Goal: Information Seeking & Learning: Learn about a topic

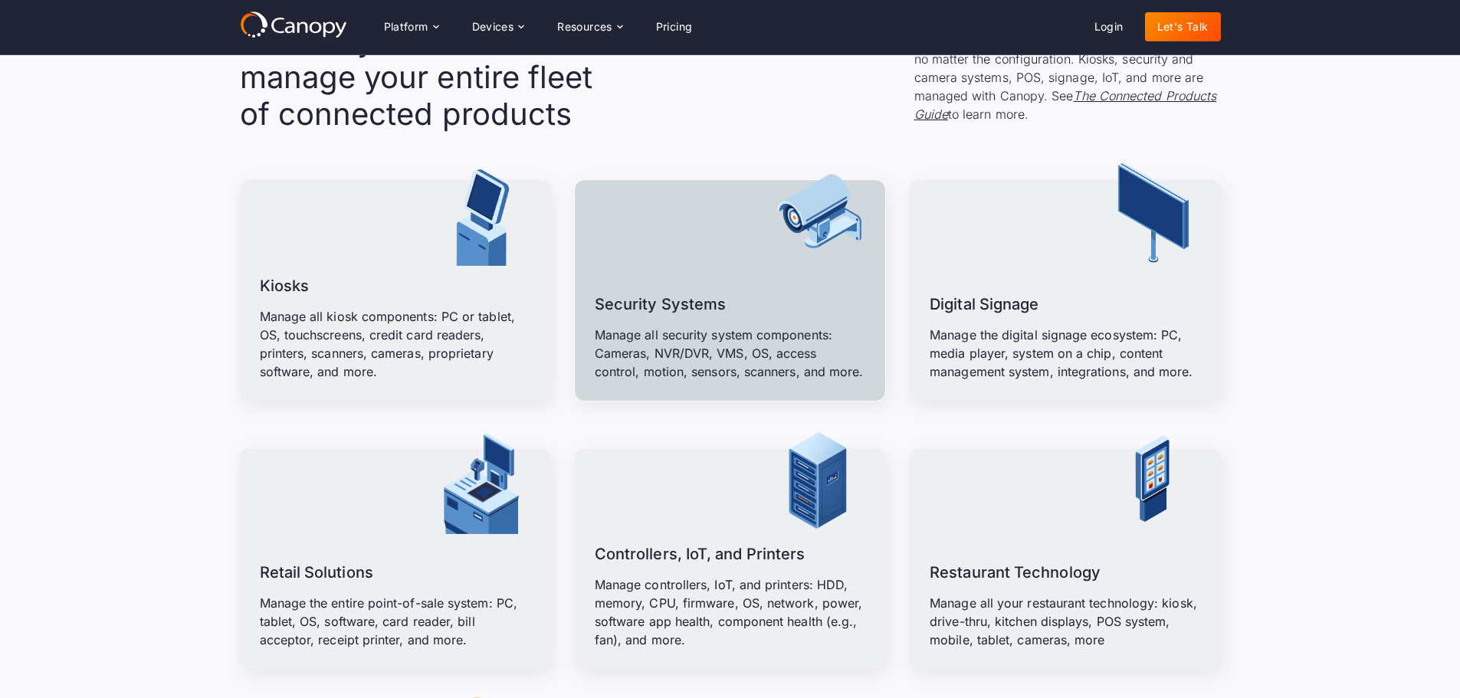
scroll to position [1832, 0]
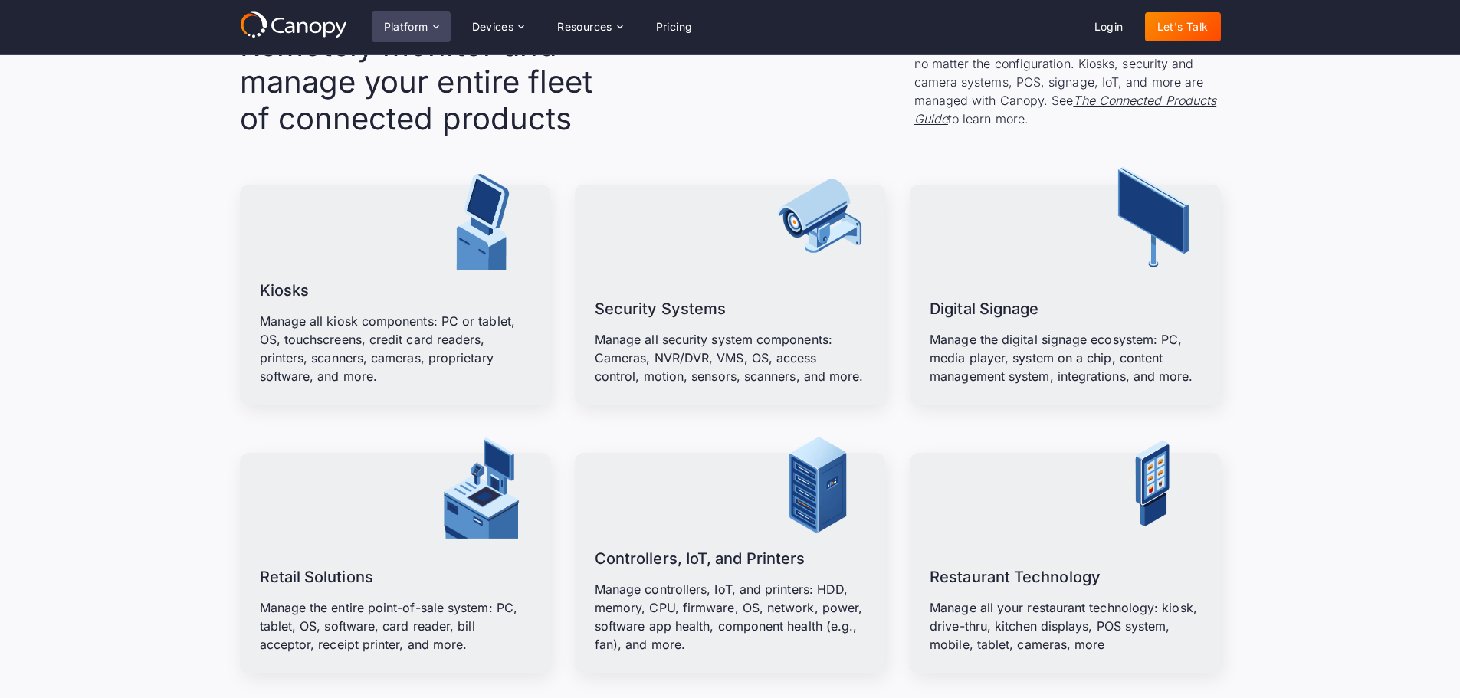
click at [427, 25] on div "Platform" at bounding box center [406, 26] width 44 height 11
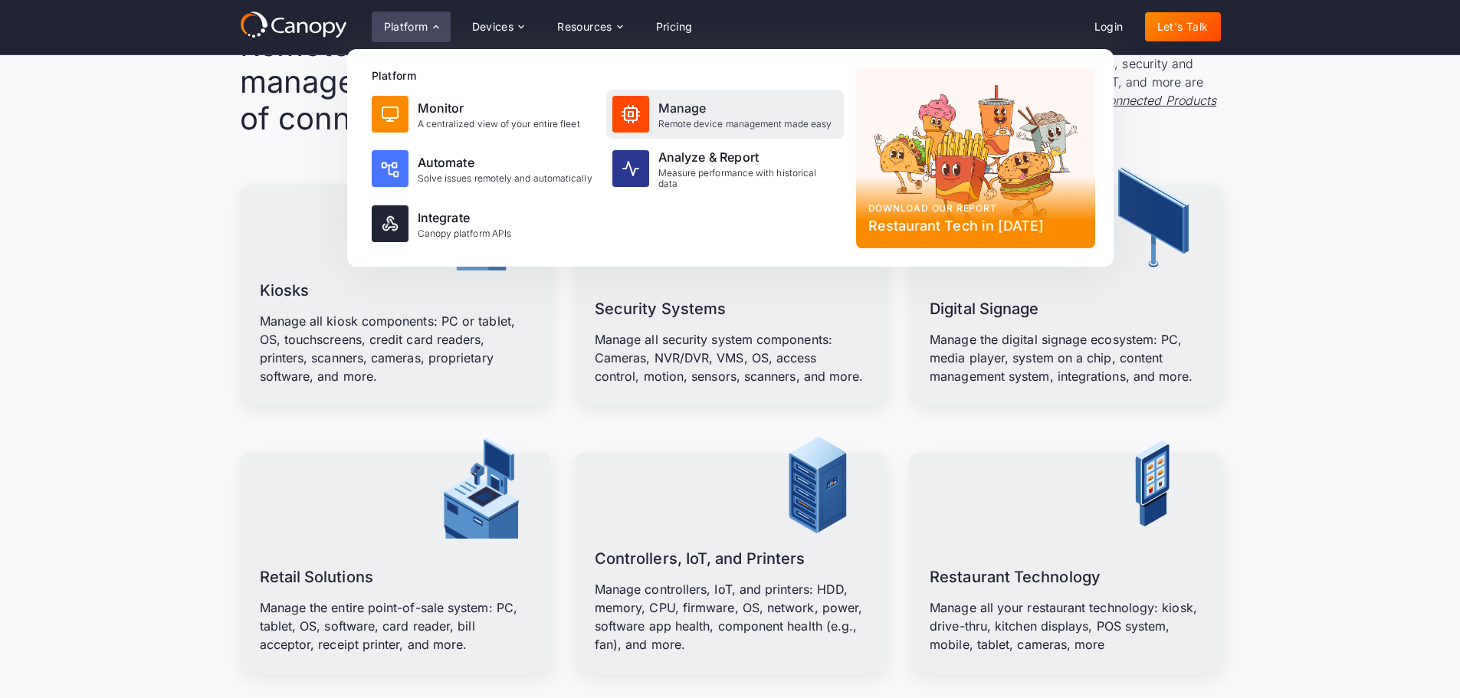
click at [755, 120] on div "Remote device management made easy" at bounding box center [745, 124] width 174 height 11
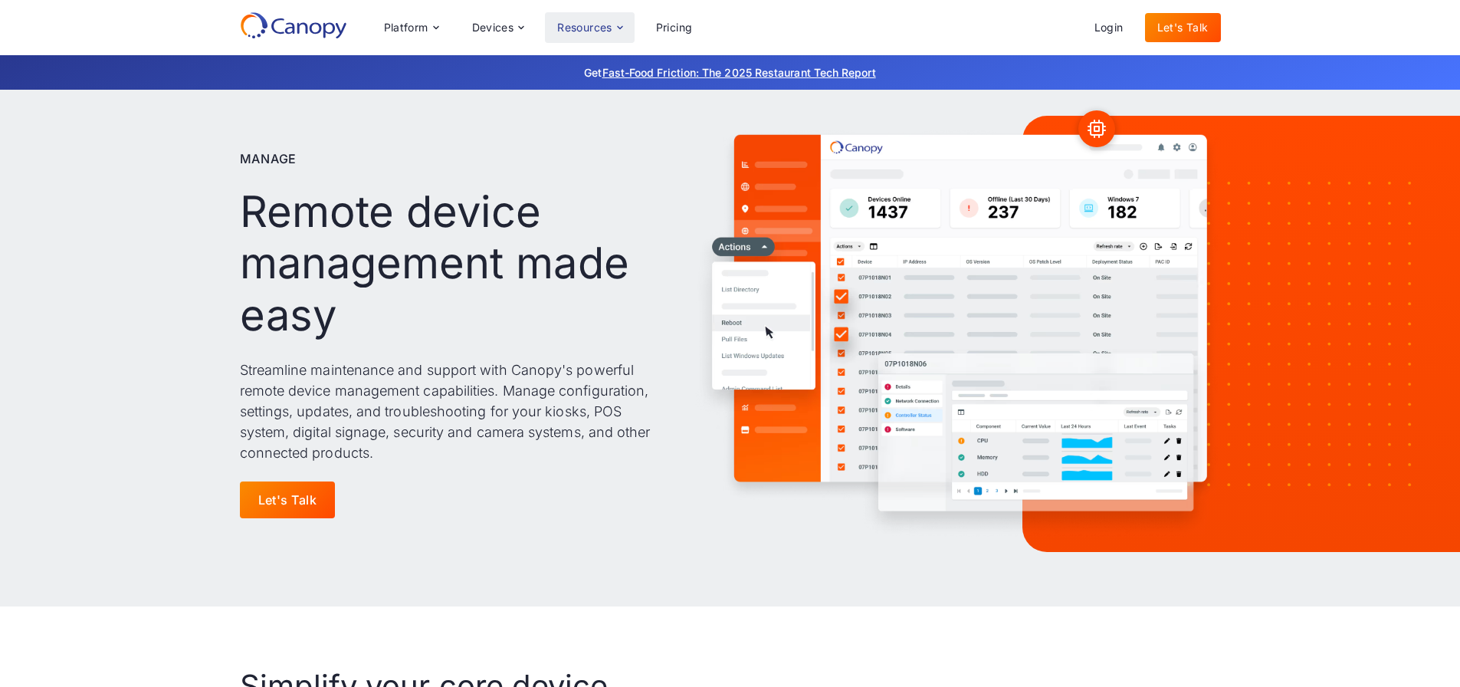
scroll to position [27, 0]
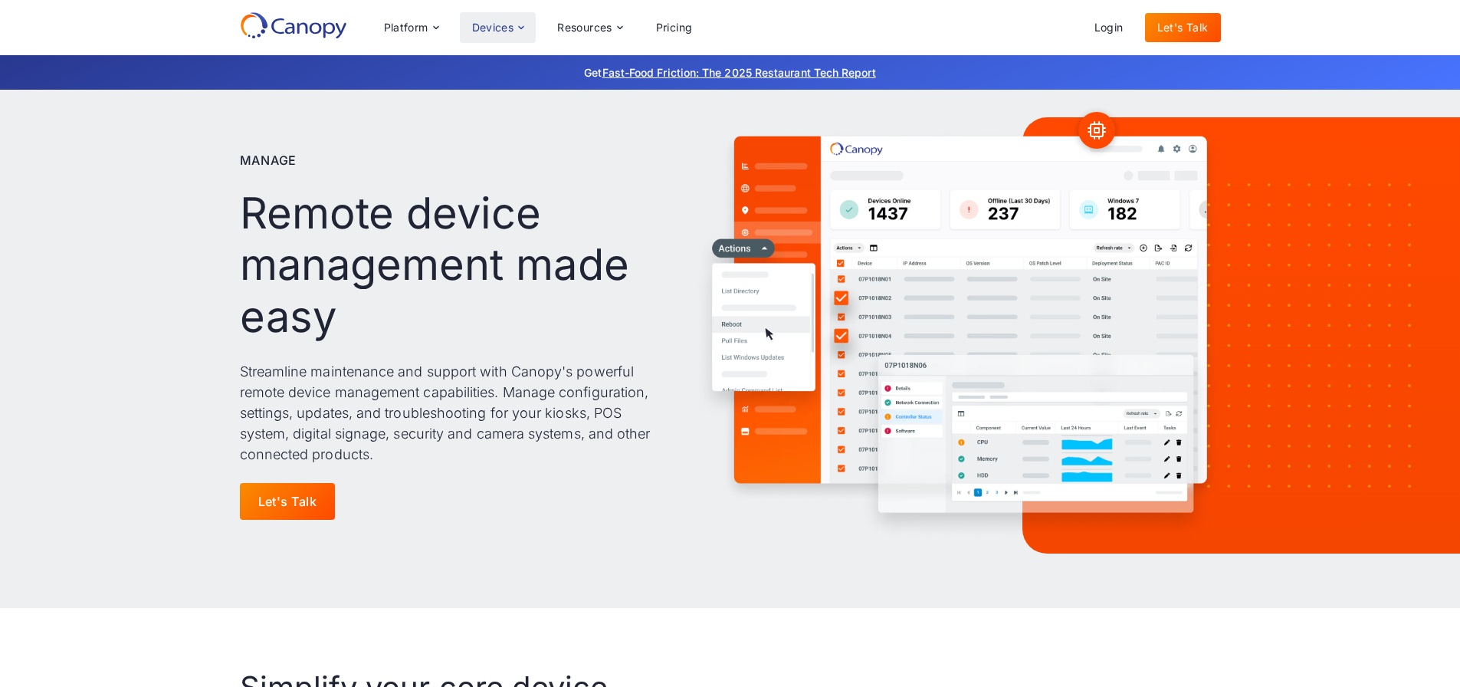
click at [517, 23] on icon at bounding box center [521, 27] width 12 height 12
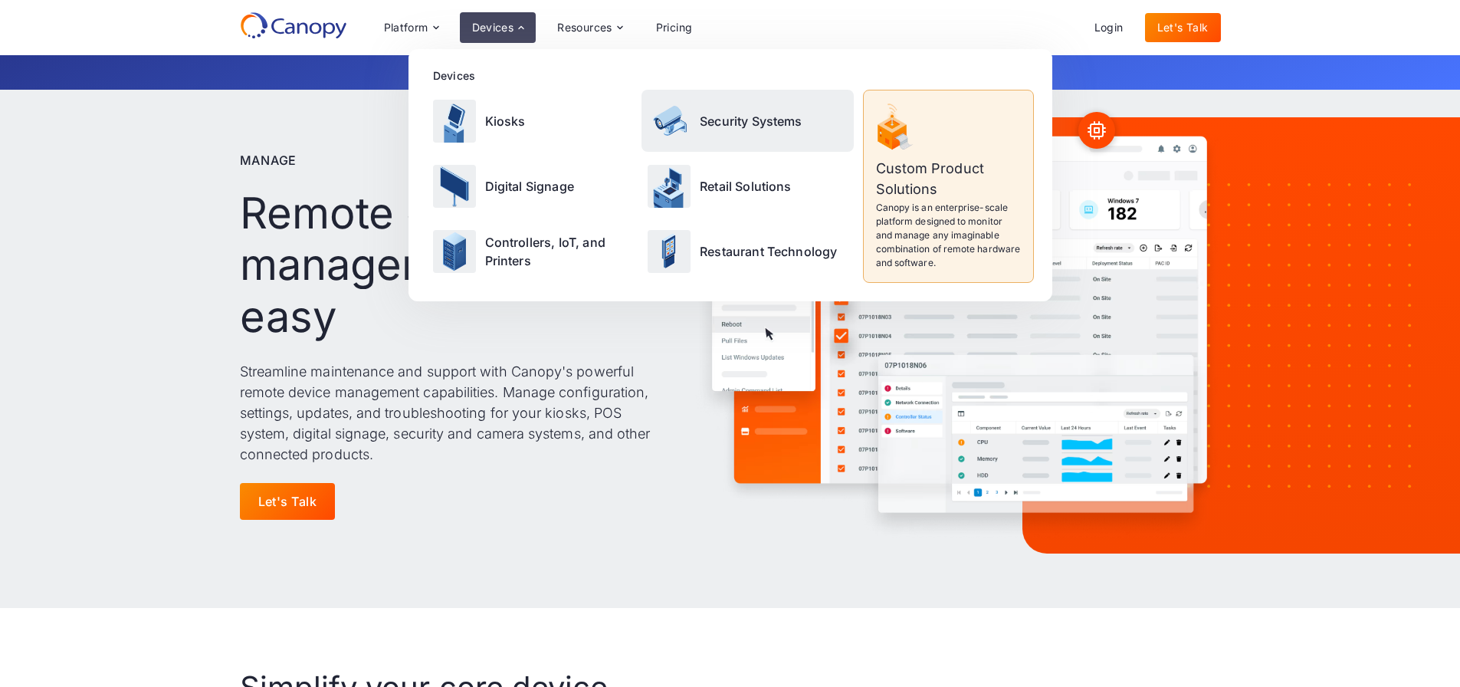
click at [720, 115] on p "Security Systems" at bounding box center [751, 121] width 103 height 18
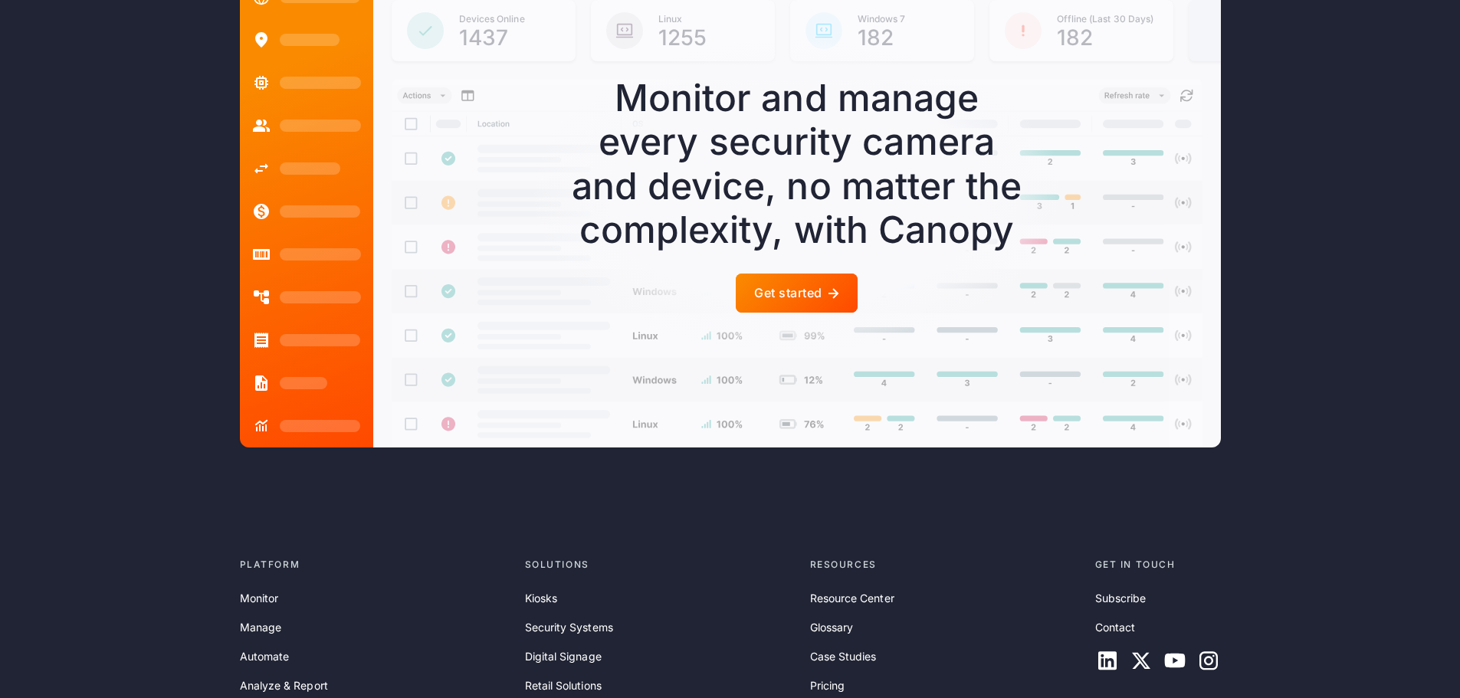
scroll to position [4211, 0]
